Goal: Find specific page/section: Find specific page/section

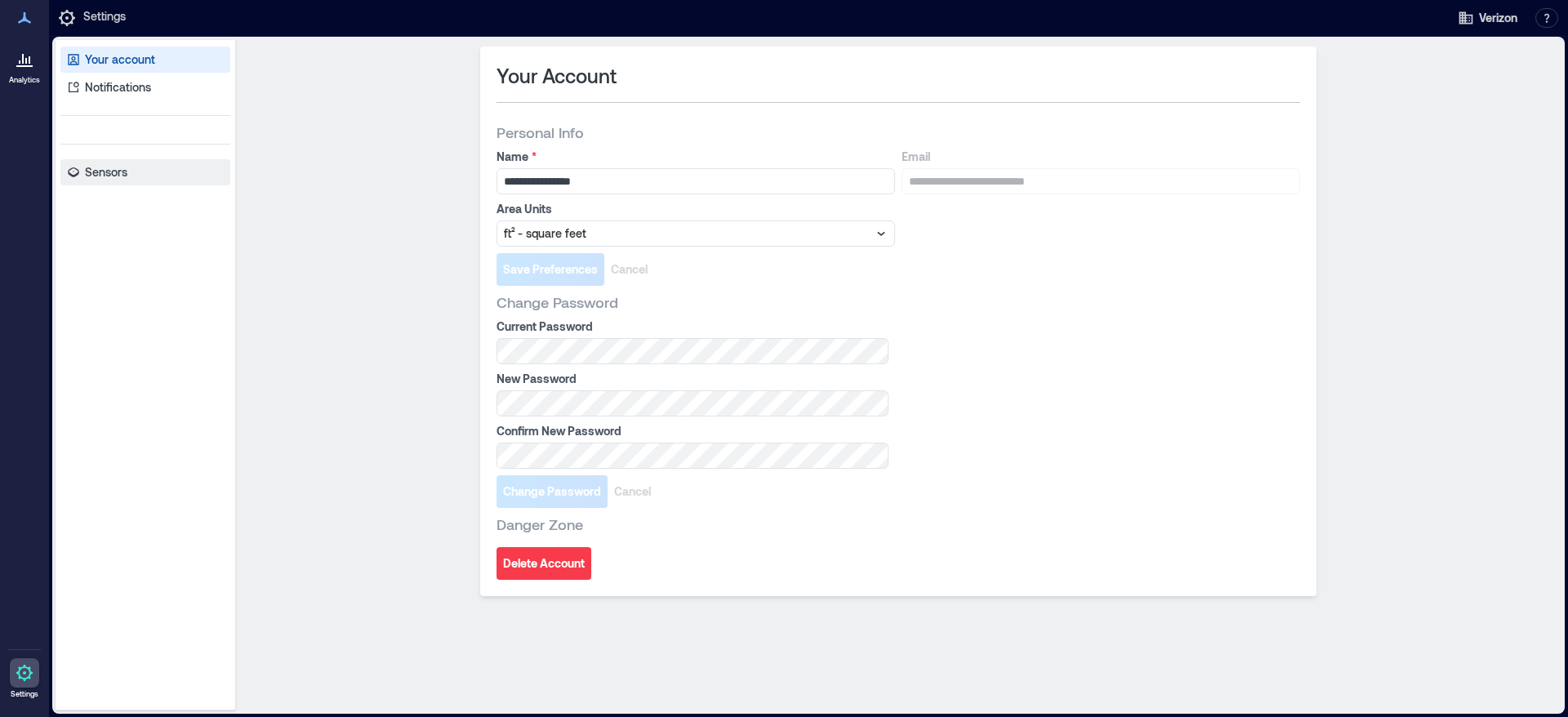
click at [117, 182] on link "Sensors" at bounding box center [145, 172] width 170 height 26
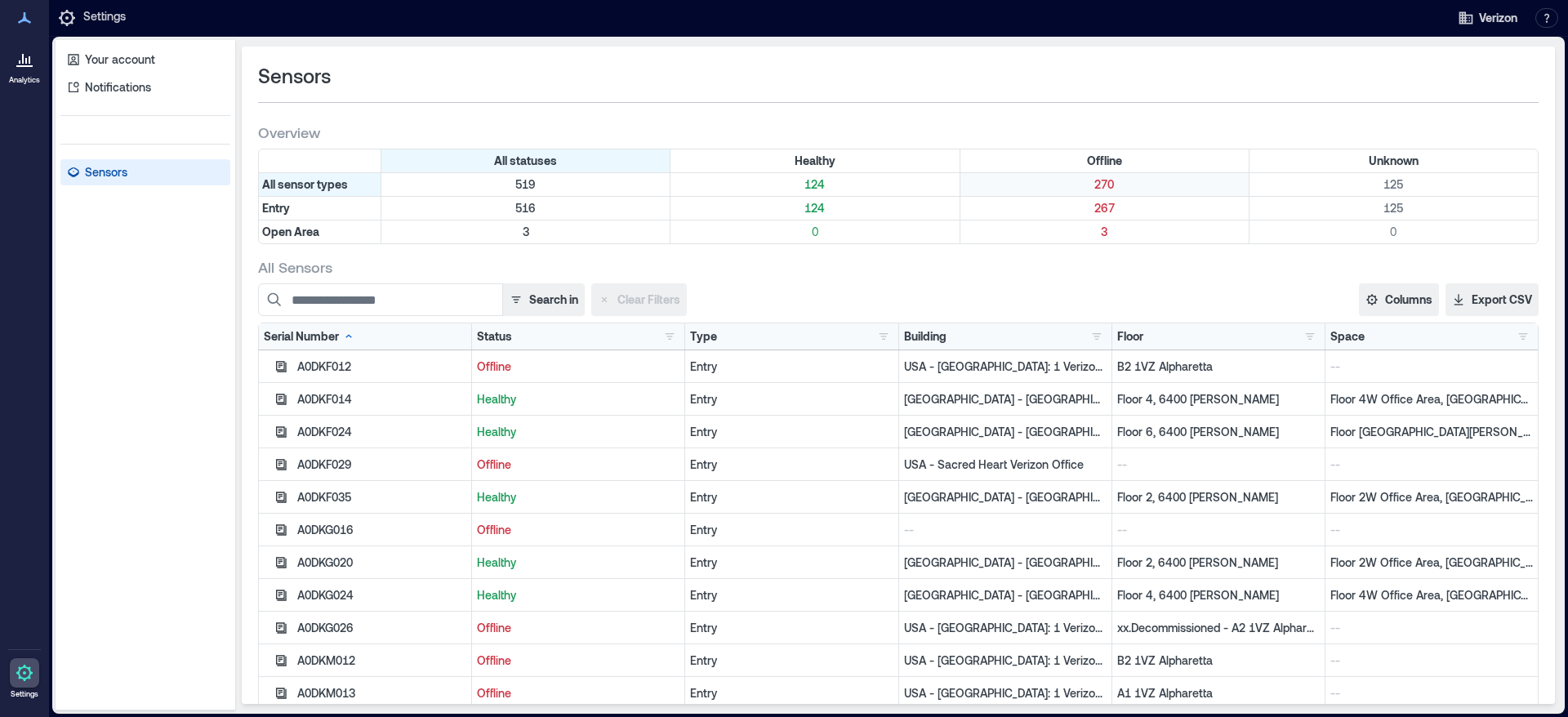
click at [1092, 188] on p "270" at bounding box center [1104, 184] width 282 height 16
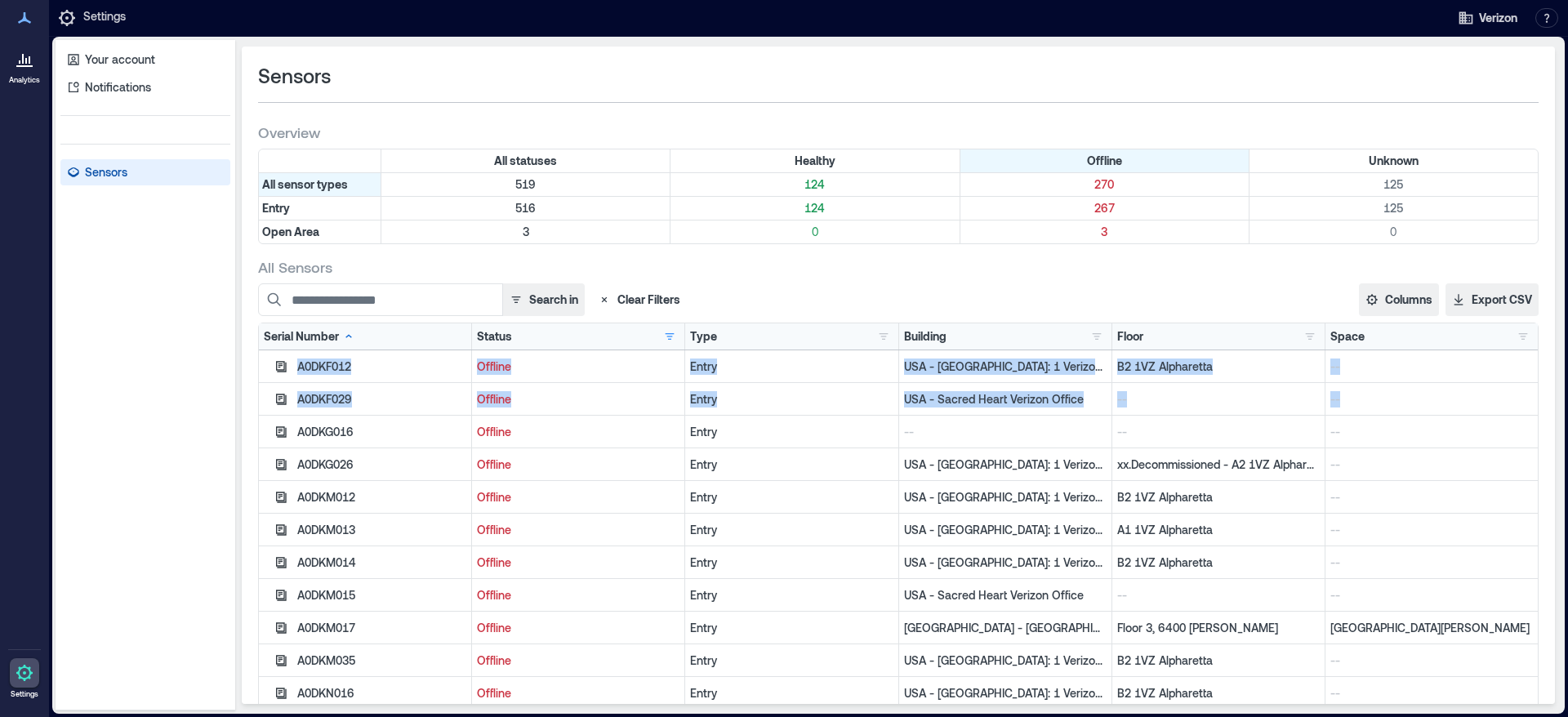
drag, startPoint x: 1499, startPoint y: 384, endPoint x: 1501, endPoint y: 400, distance: 16.1
click at [1501, 400] on div "A0DKF012 Offline Entry [GEOGRAPHIC_DATA] - [GEOGRAPHIC_DATA]: 1 Verizon Pl B2 1…" at bounding box center [898, 555] width 1279 height 409
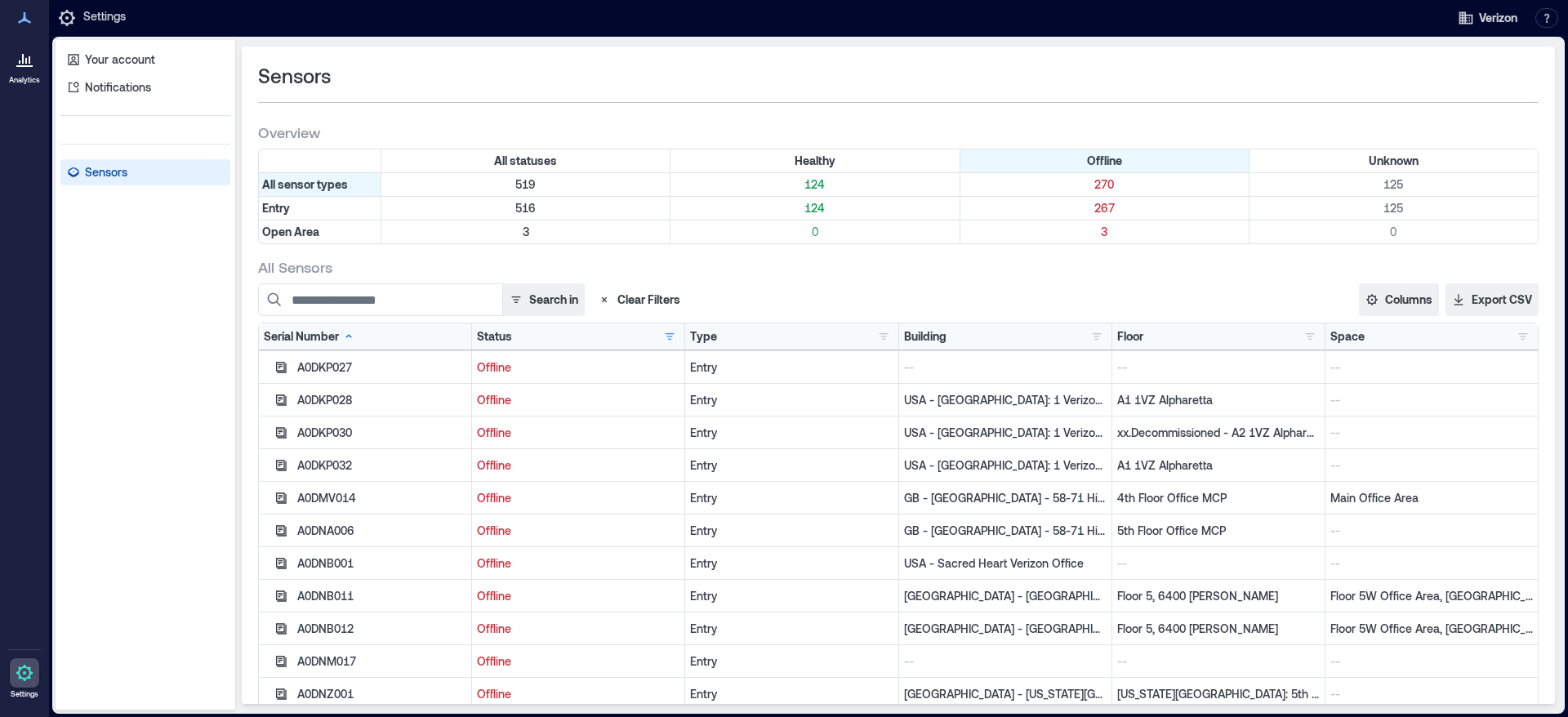
scroll to position [470, 0]
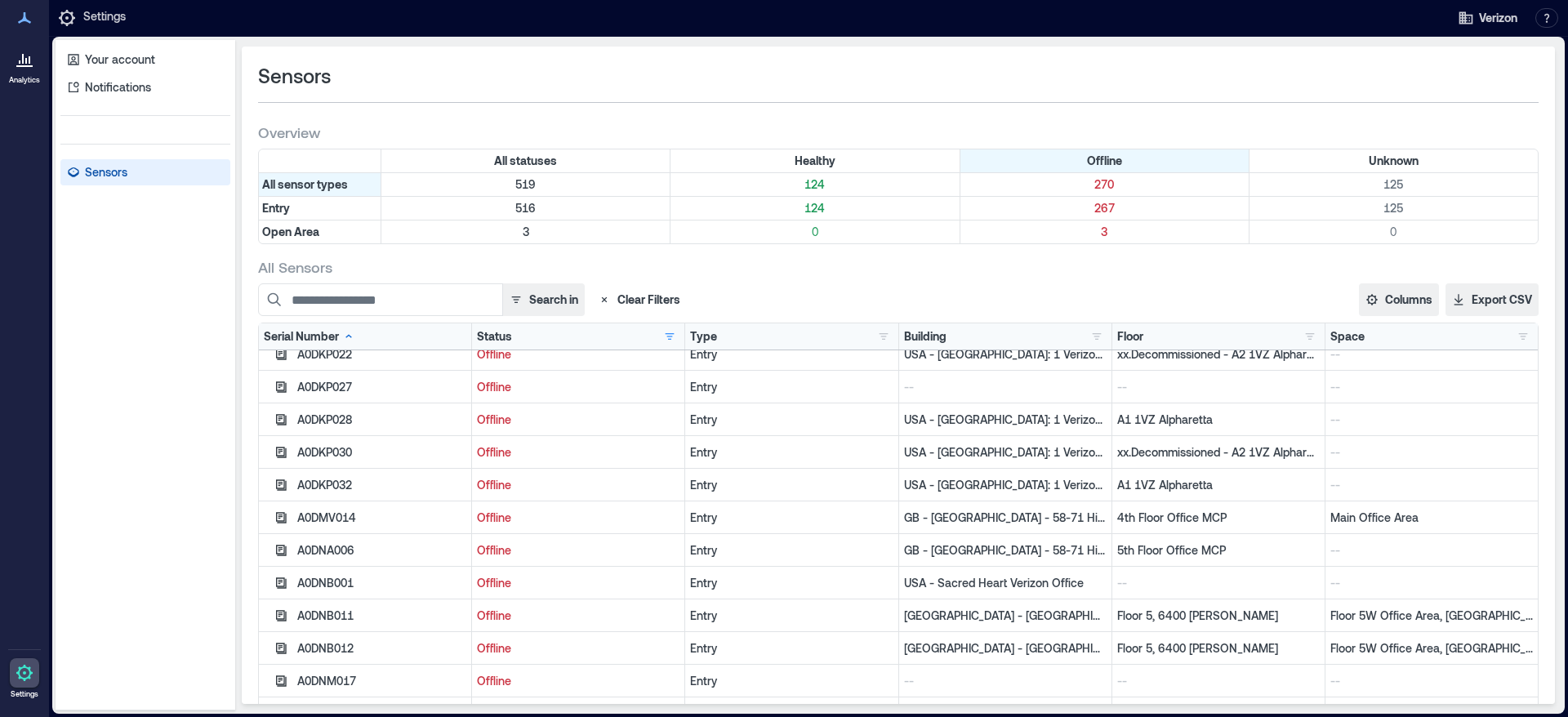
click at [1117, 549] on p "5th Floor Office MCP" at bounding box center [1219, 550] width 202 height 16
drag, startPoint x: 1064, startPoint y: 551, endPoint x: 886, endPoint y: 552, distance: 178.0
click at [904, 552] on p "GB - [GEOGRAPHIC_DATA] - 58-71 High Holborn" at bounding box center [1005, 550] width 202 height 16
copy p "GB - [GEOGRAPHIC_DATA] - 58-71 High Holborn"
click at [330, 297] on input at bounding box center [380, 300] width 245 height 33
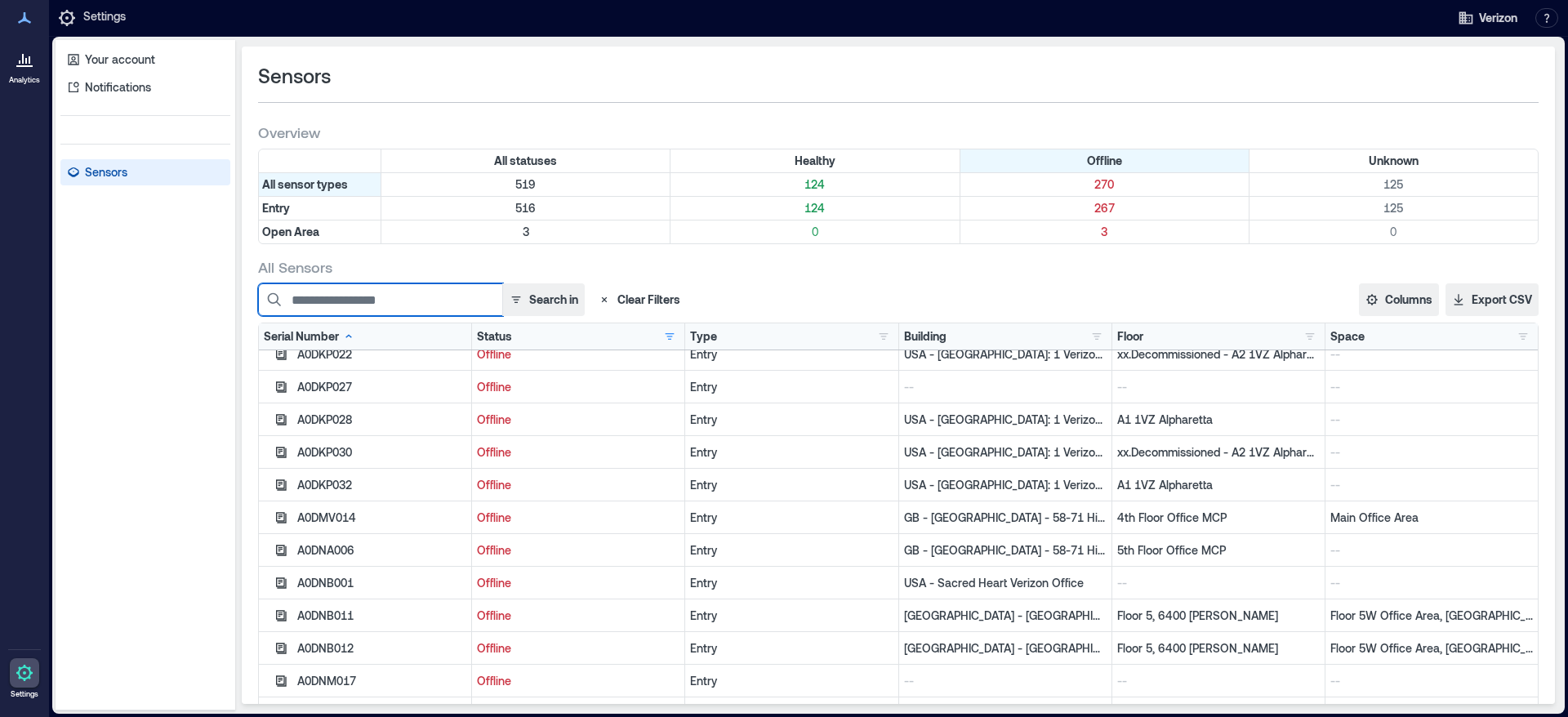
paste input "**********"
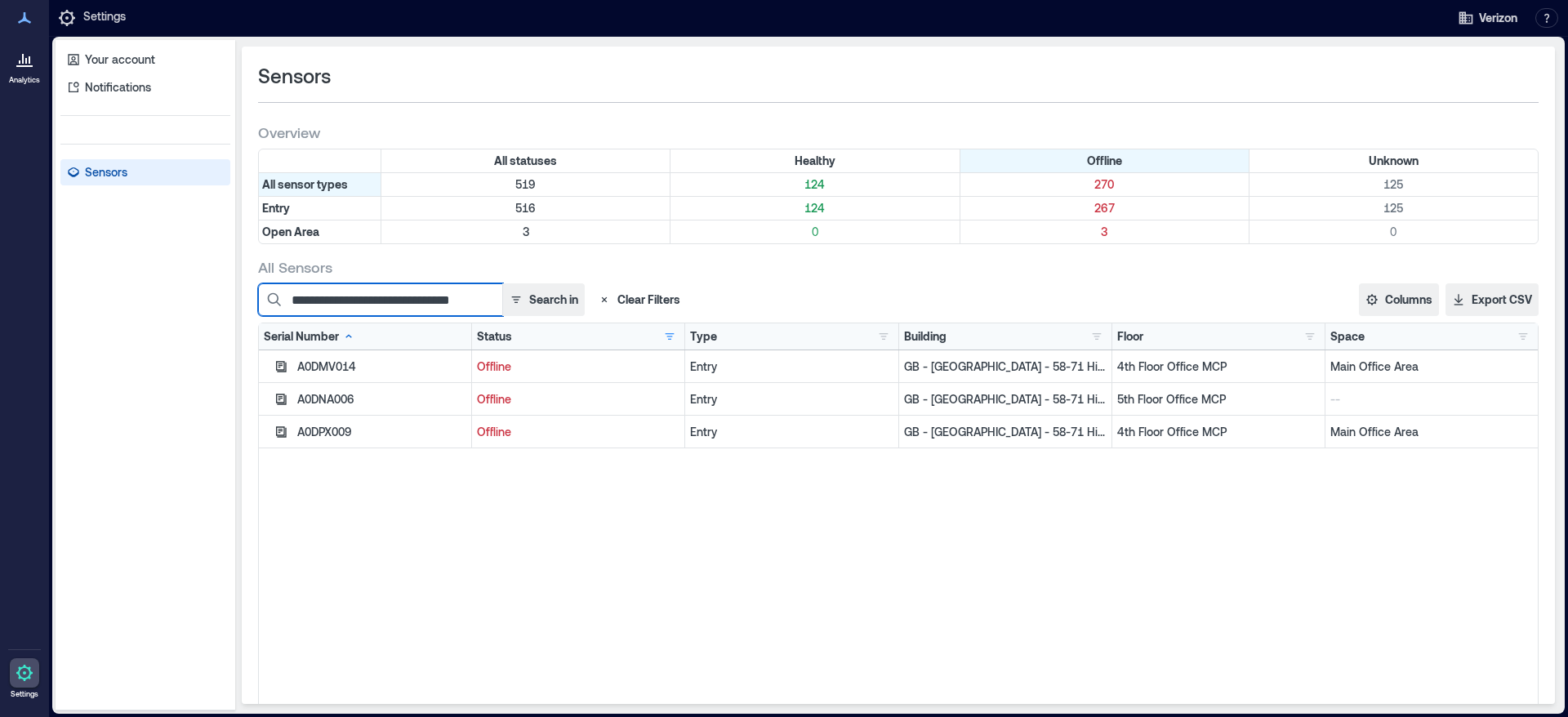
scroll to position [0, 0]
type input "**********"
click at [337, 395] on div "A0DNA006" at bounding box center [381, 400] width 169 height 16
click at [276, 406] on button "button" at bounding box center [280, 399] width 20 height 19
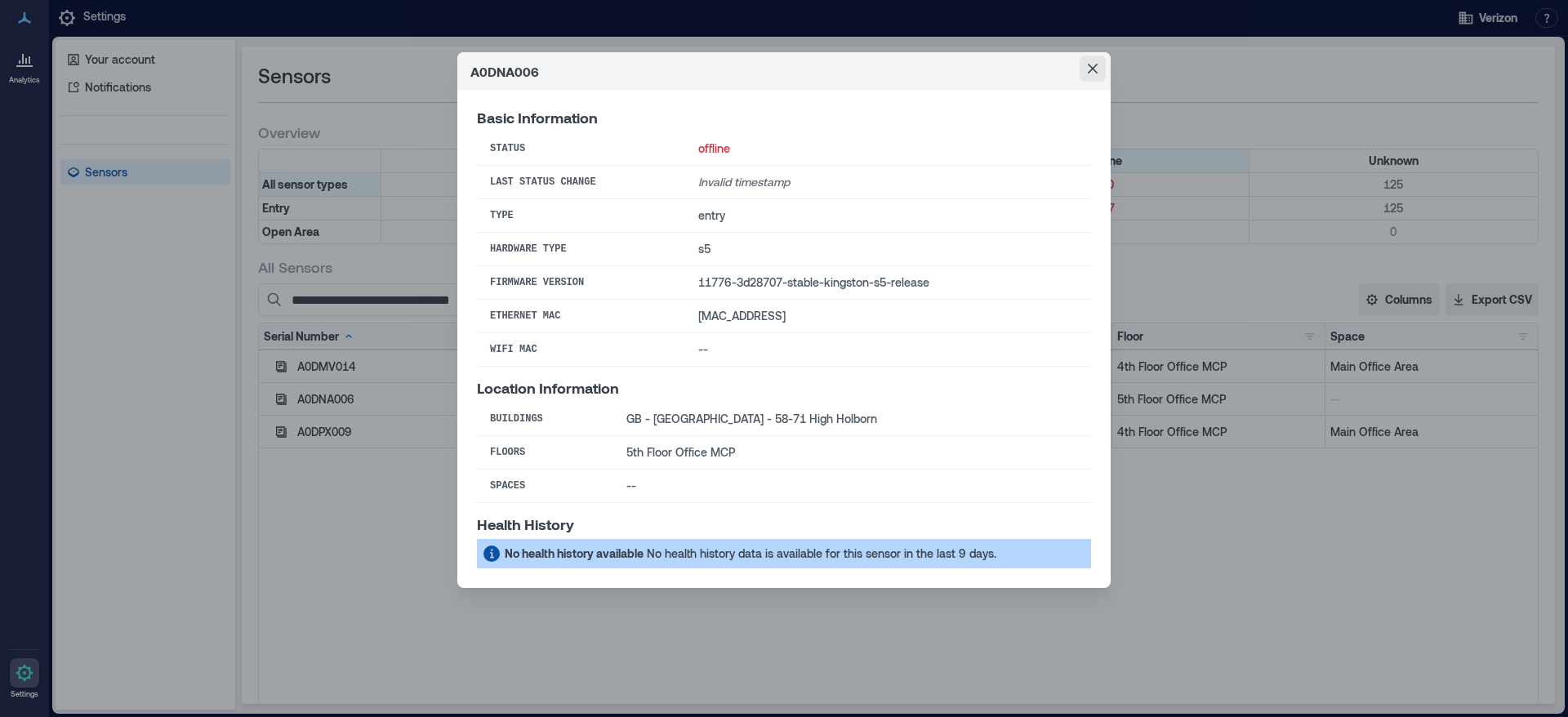
click at [1093, 68] on icon "Close" at bounding box center [1093, 68] width 10 height 10
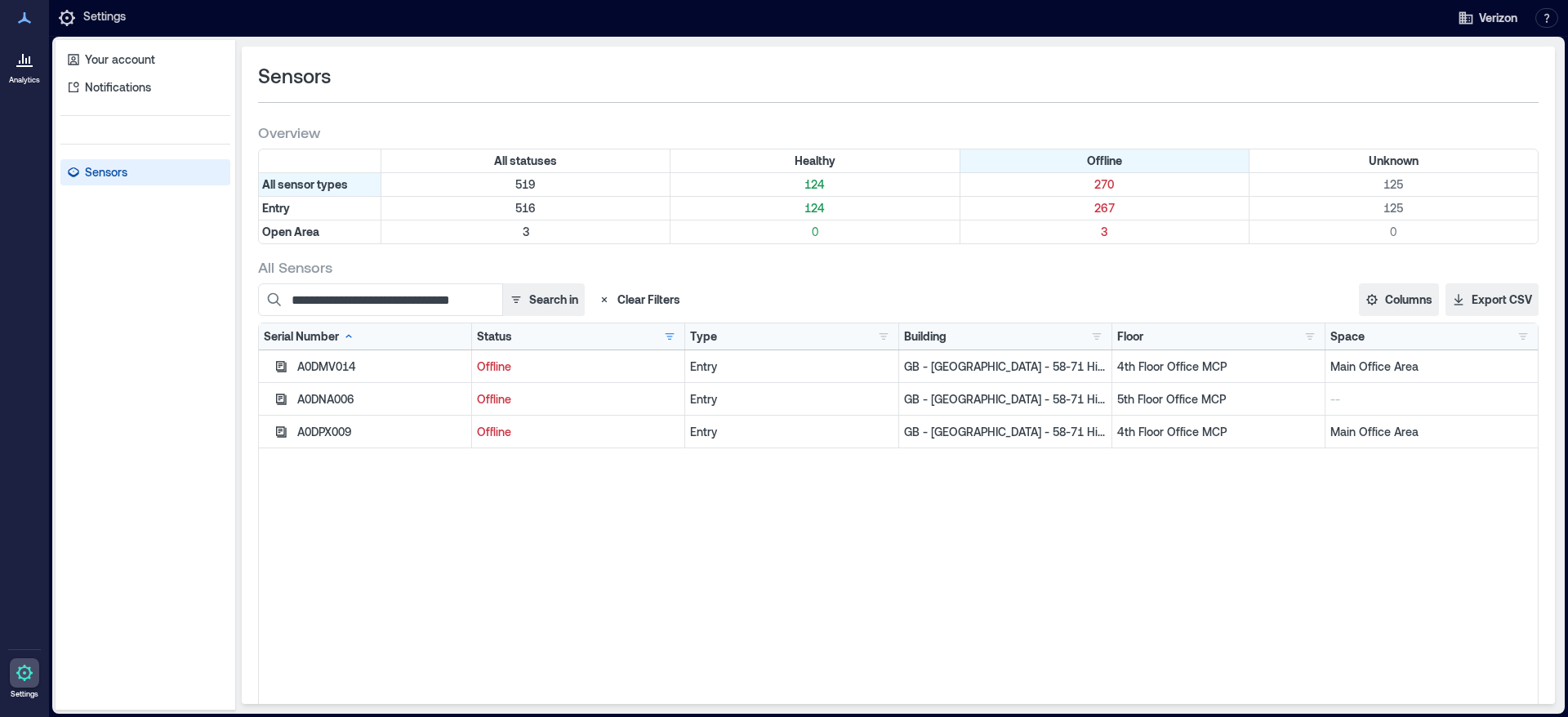
click at [580, 555] on div "A0DMV014 Offline Entry GB - [GEOGRAPHIC_DATA] - 58-[GEOGRAPHIC_DATA] 4th Floor …" at bounding box center [898, 555] width 1279 height 409
click at [343, 399] on div "A0DNA006" at bounding box center [381, 400] width 169 height 16
click at [998, 400] on p "GB - [GEOGRAPHIC_DATA] - 58-71 High Holborn" at bounding box center [1005, 400] width 202 height 16
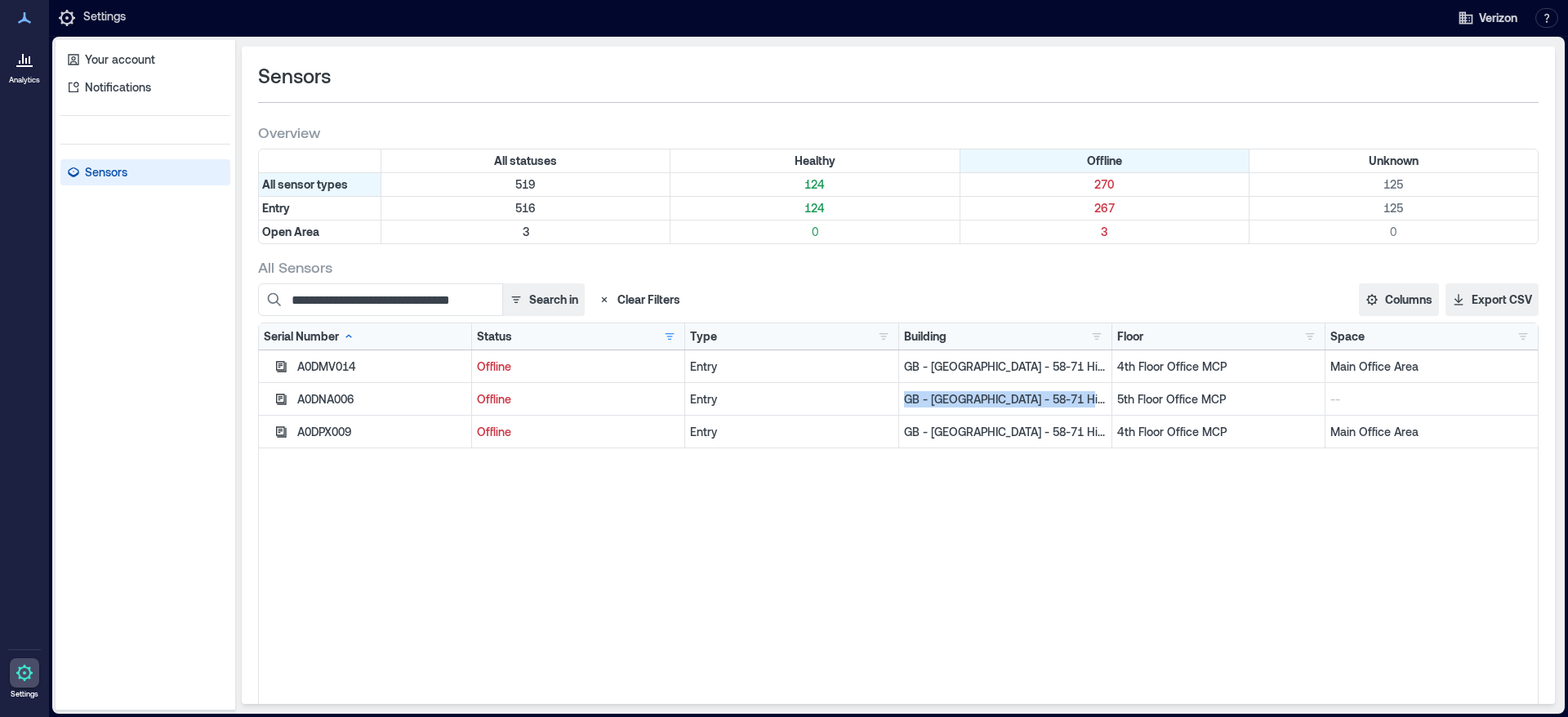
drag, startPoint x: 1077, startPoint y: 399, endPoint x: 882, endPoint y: 399, distance: 195.0
click at [882, 399] on div "A0DNA006 Offline Entry GB - [GEOGRAPHIC_DATA] - 58-71 High Holborn 5th Floor Of…" at bounding box center [898, 400] width 1279 height 33
copy div "GB - [GEOGRAPHIC_DATA] - 58-71 High Holborn"
click at [26, 70] on div at bounding box center [25, 58] width 29 height 29
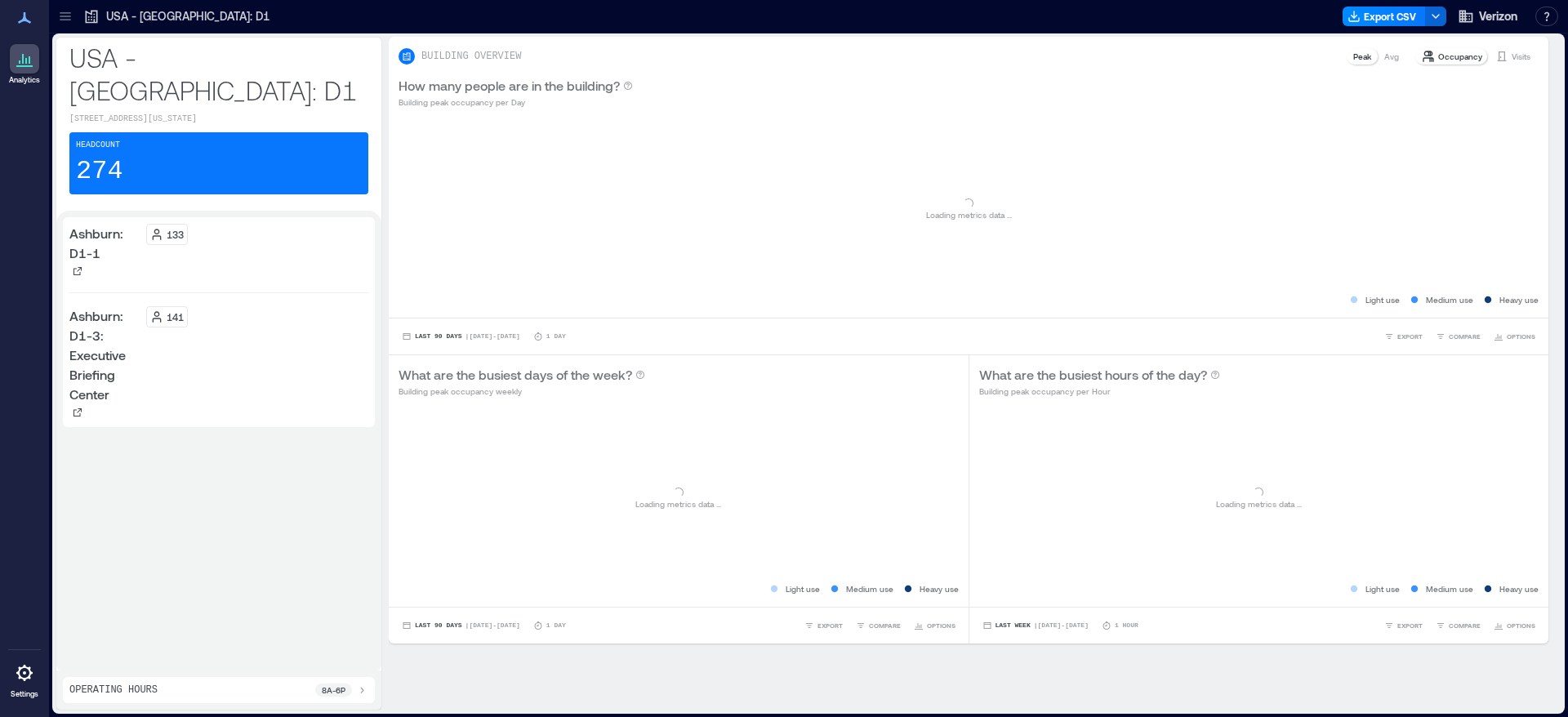
click at [67, 18] on icon at bounding box center [66, 16] width 16 height 16
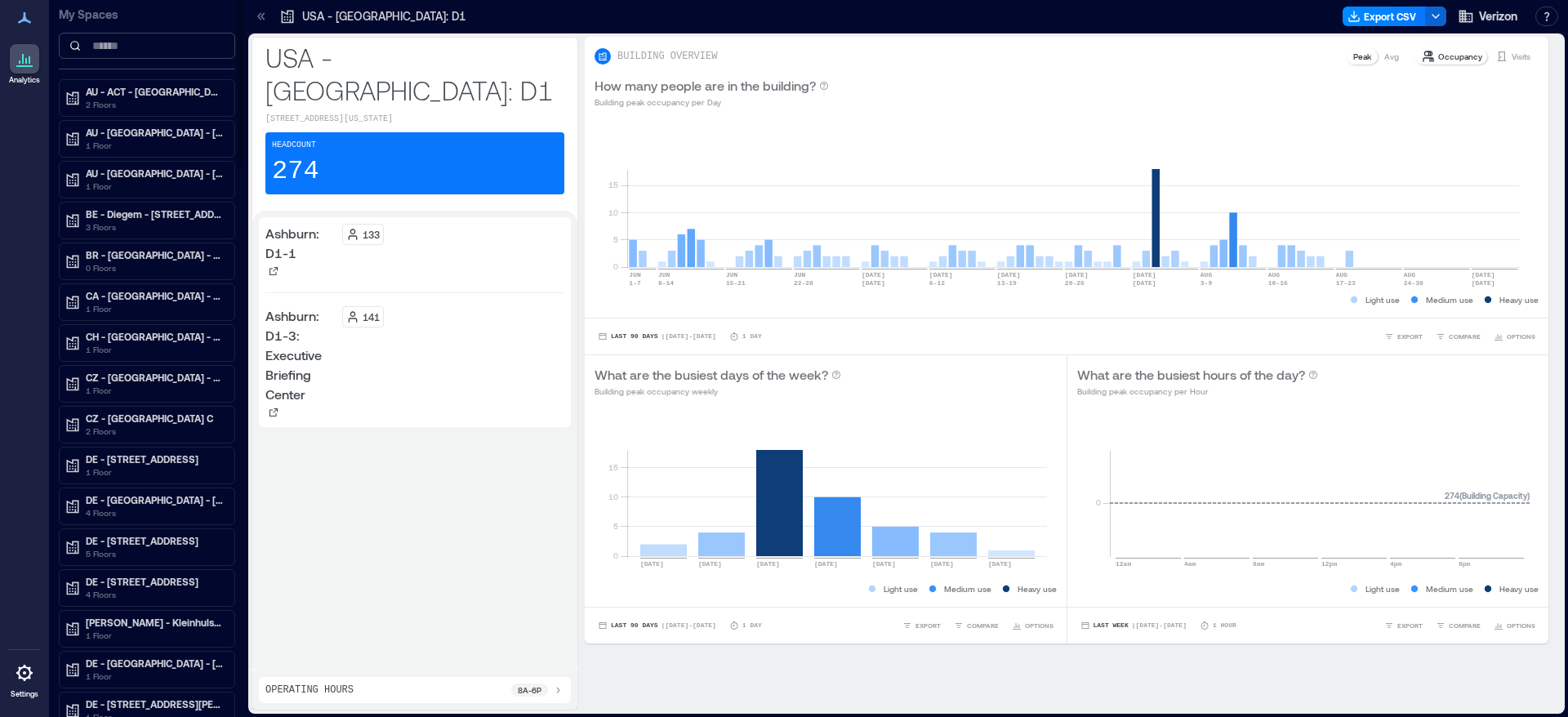
click at [126, 54] on input at bounding box center [146, 46] width 176 height 26
paste input "**********"
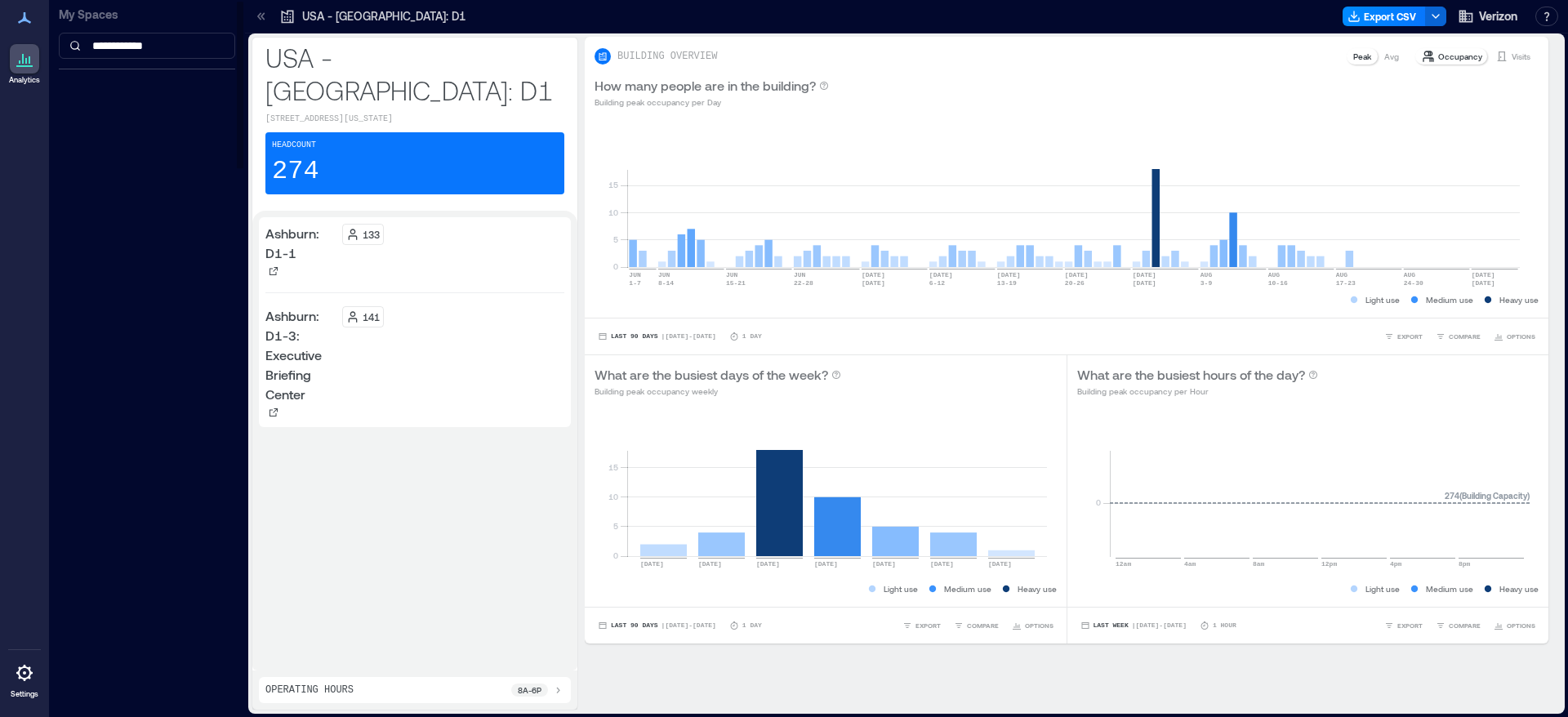
click at [121, 247] on div "**********" at bounding box center [147, 358] width 196 height 717
click at [185, 47] on input "**********" at bounding box center [146, 46] width 176 height 26
type input "*"
type input "**"
click at [130, 105] on p "2 Floors" at bounding box center [154, 104] width 137 height 13
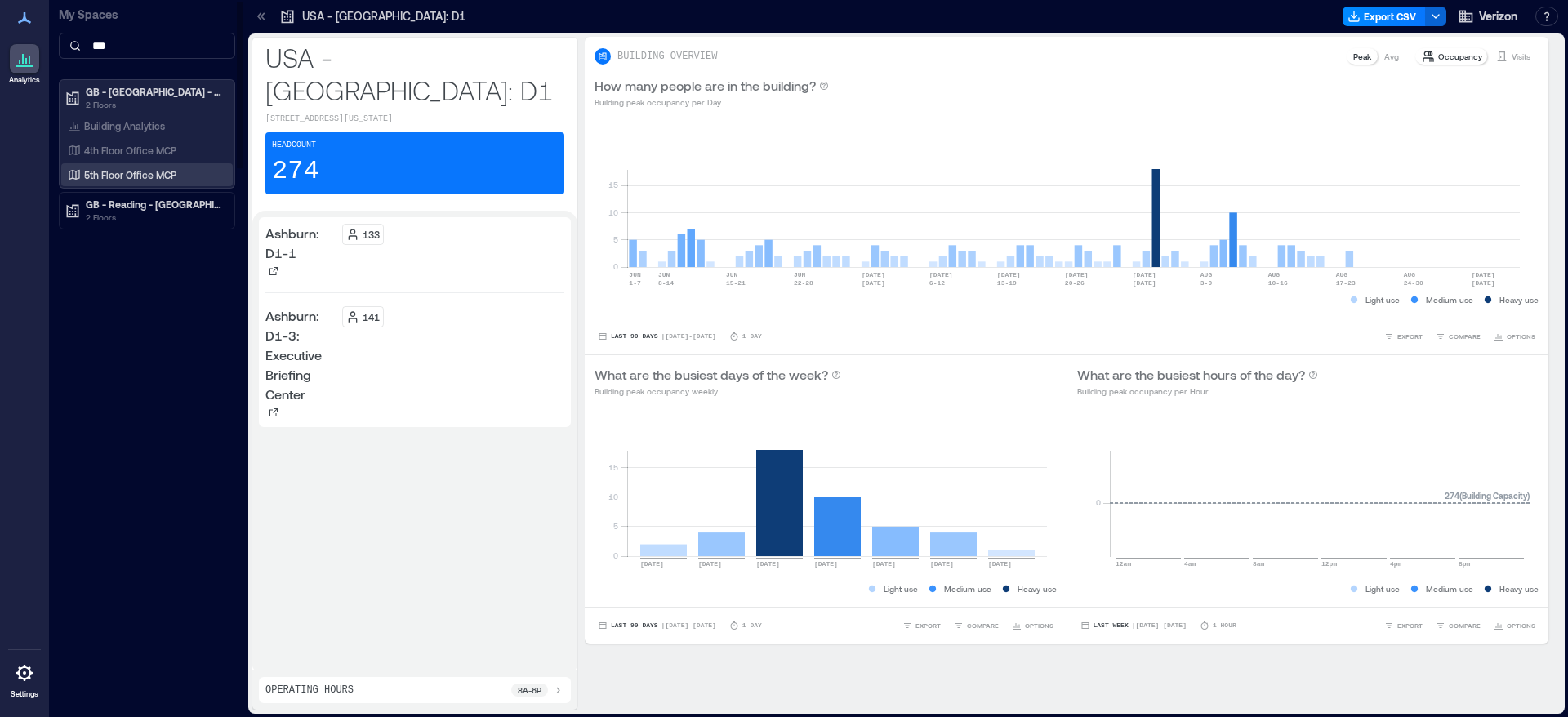
click at [143, 180] on p "5th Floor Office MCP" at bounding box center [130, 174] width 92 height 13
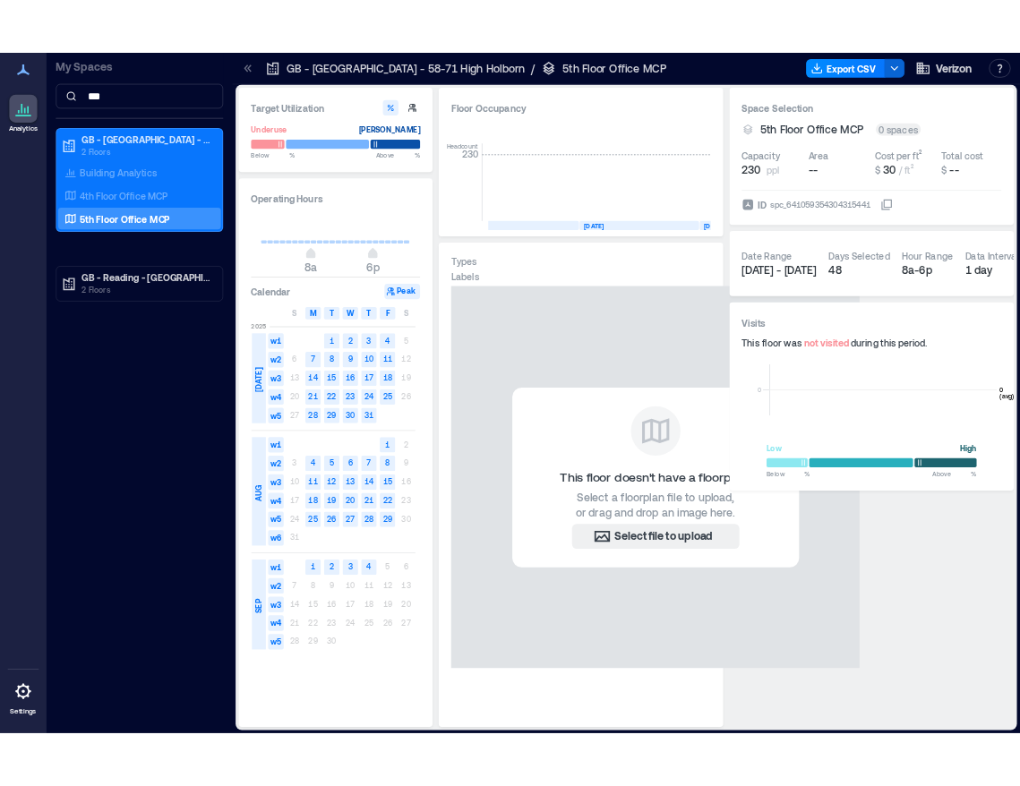
scroll to position [0, 9981]
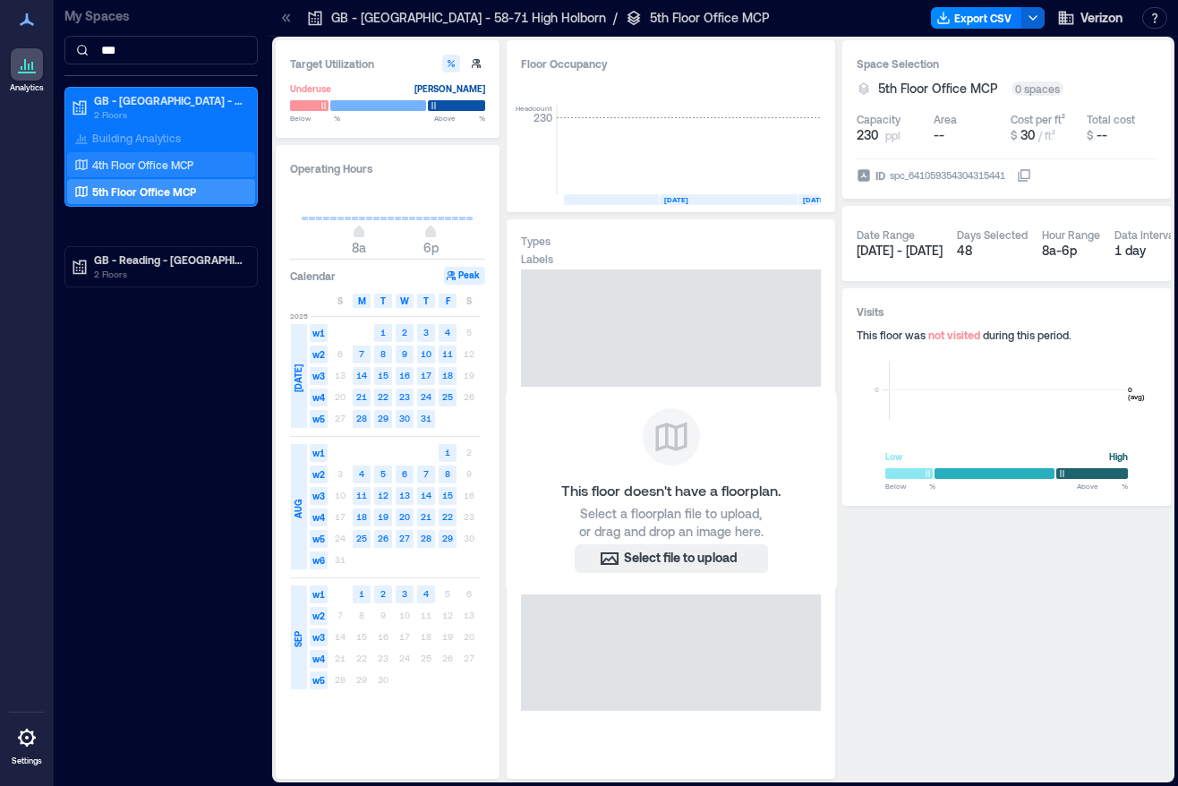
click at [175, 162] on p "4th Floor Office MCP" at bounding box center [142, 165] width 101 height 14
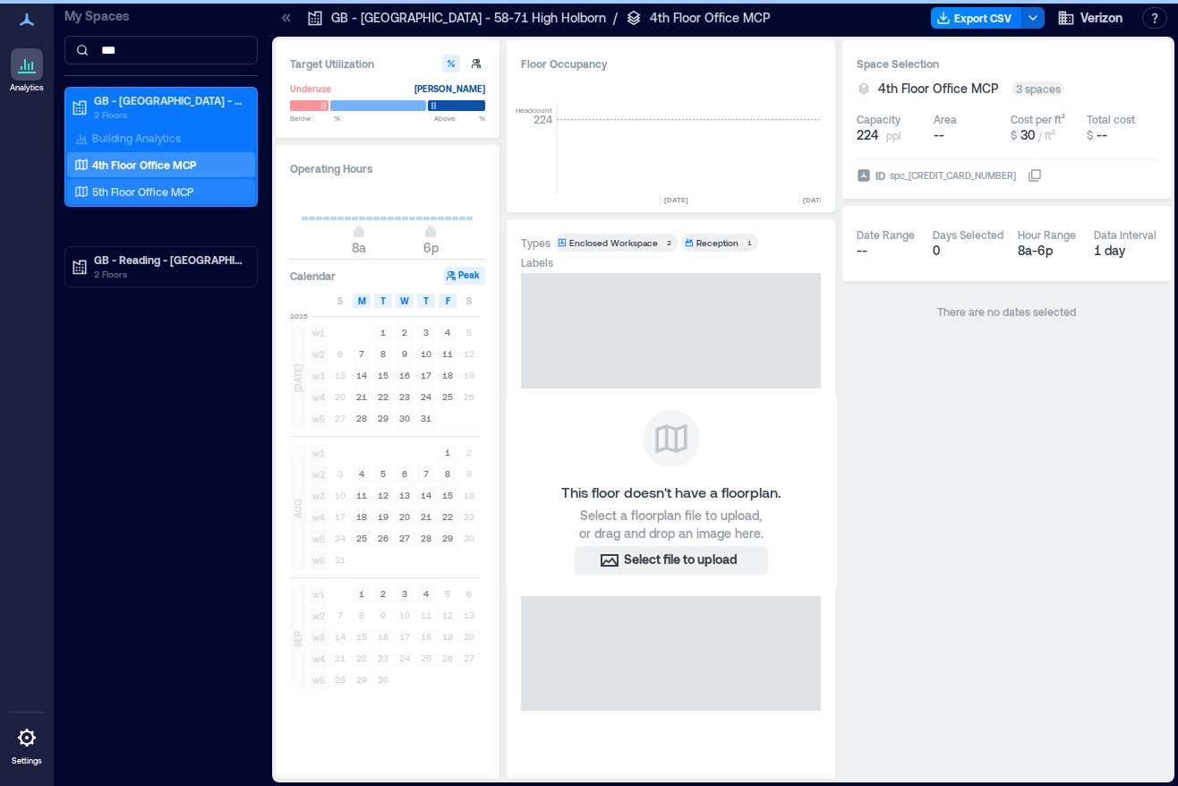
click at [190, 198] on p "5th Floor Office MCP" at bounding box center [142, 191] width 101 height 14
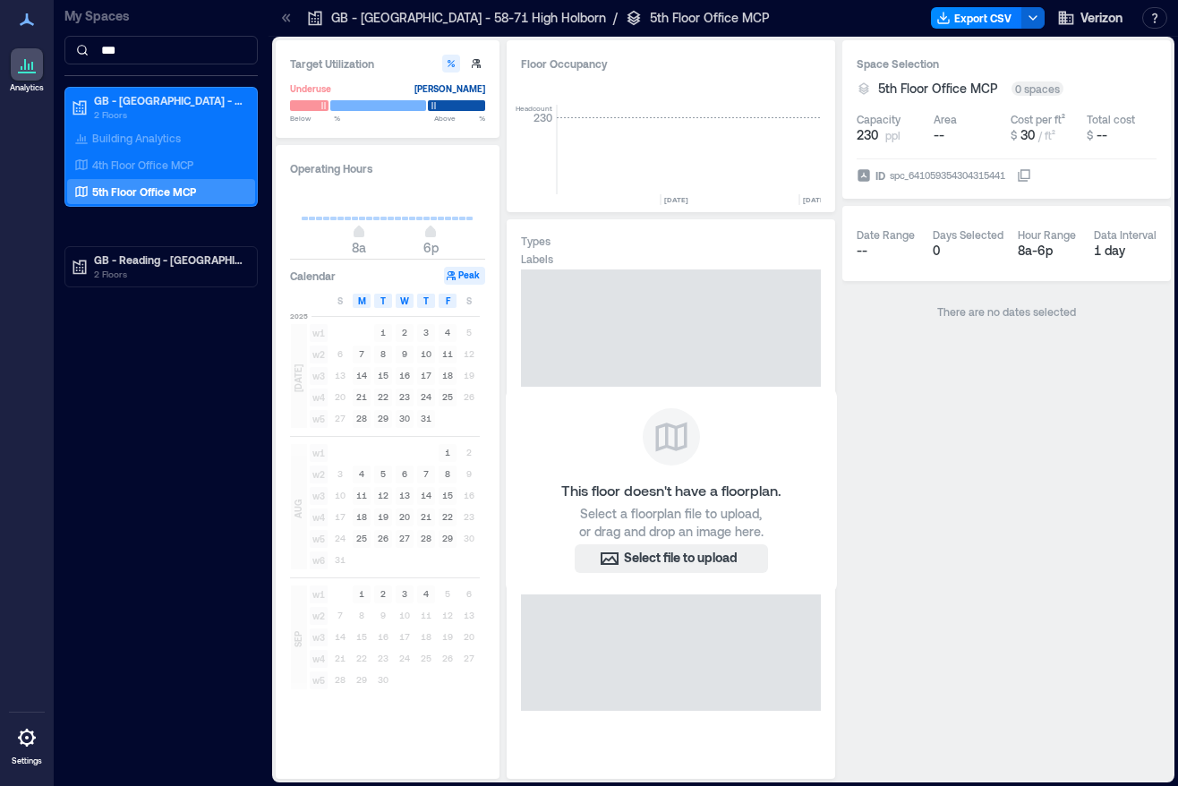
click at [1028, 180] on icon at bounding box center [1023, 177] width 10 height 10
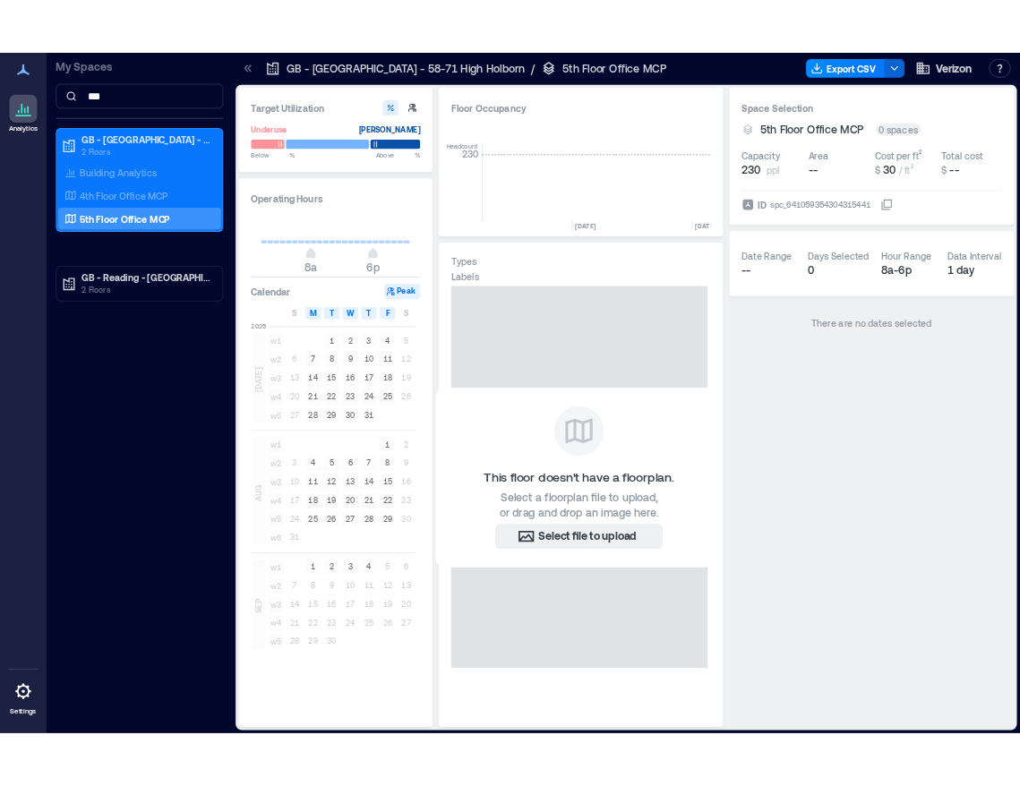
scroll to position [0, 10060]
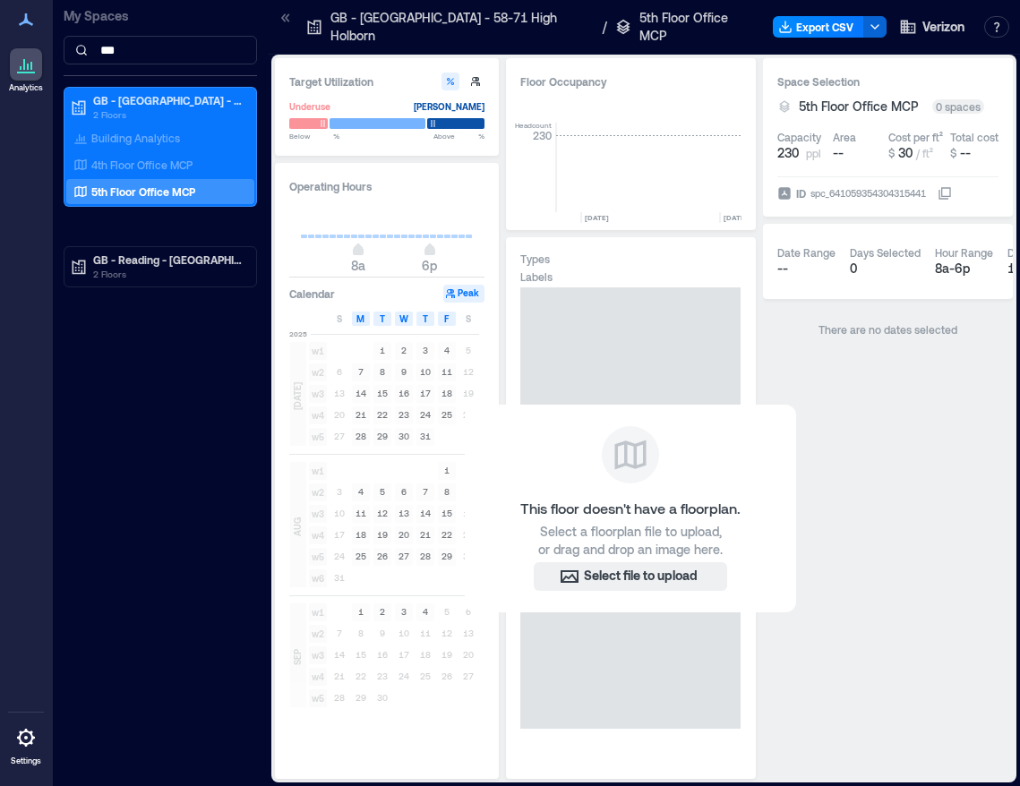
click at [952, 186] on icon at bounding box center [944, 193] width 14 height 14
